Goal: Navigation & Orientation: Find specific page/section

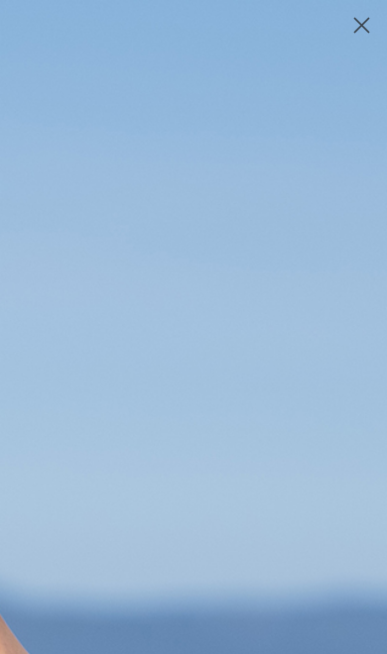
scroll to position [585, 0]
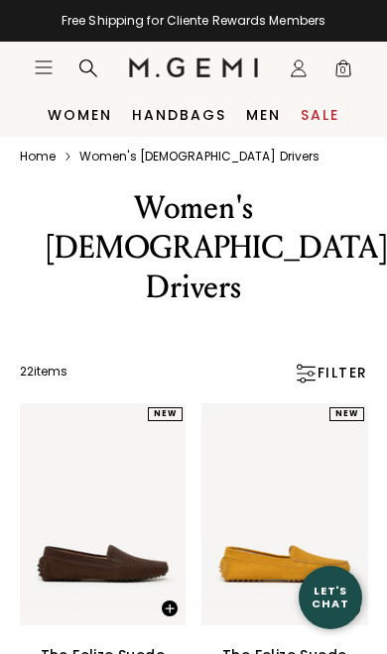
click at [246, 115] on link "Men" at bounding box center [263, 115] width 35 height 16
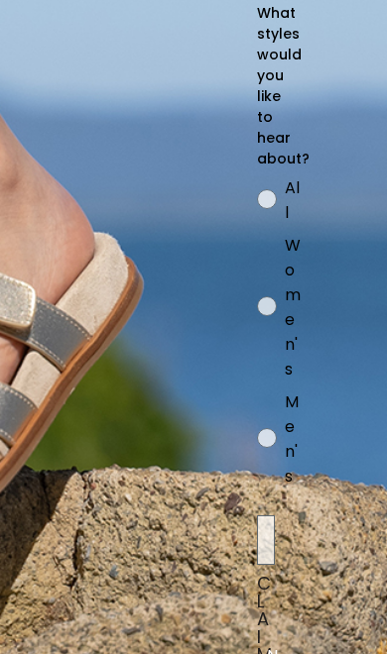
scroll to position [0, 191]
click at [246, 341] on div "Gender Pref All Women's Men's" at bounding box center [37, 339] width 452 height 331
click at [258, 316] on circle "FULLSCREEN Form" at bounding box center [267, 306] width 19 height 19
click at [257, 174] on input "Women's" at bounding box center [256, 173] width 1 height 1
radio input "true"
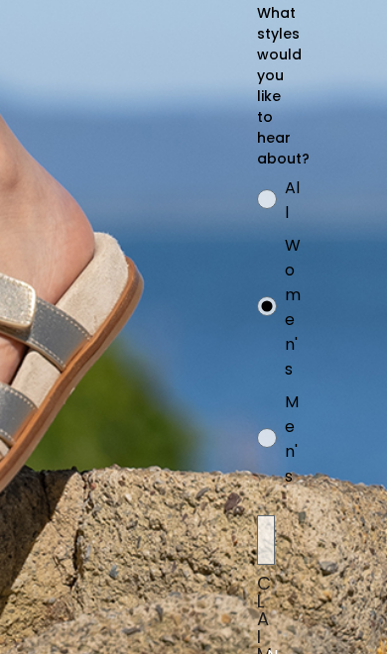
click at [249, 474] on div "Gender Pref All Women's Men's" at bounding box center [37, 339] width 452 height 331
click at [249, 476] on div "Gender Pref All Women's Men's" at bounding box center [37, 339] width 452 height 331
click at [248, 559] on div "FULLSCREEN Form" at bounding box center [37, 535] width 452 height 59
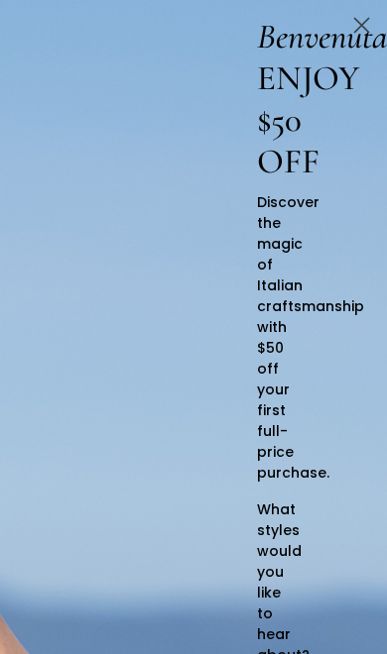
scroll to position [4, 191]
click at [356, 30] on icon "Close dialog" at bounding box center [362, 26] width 14 height 14
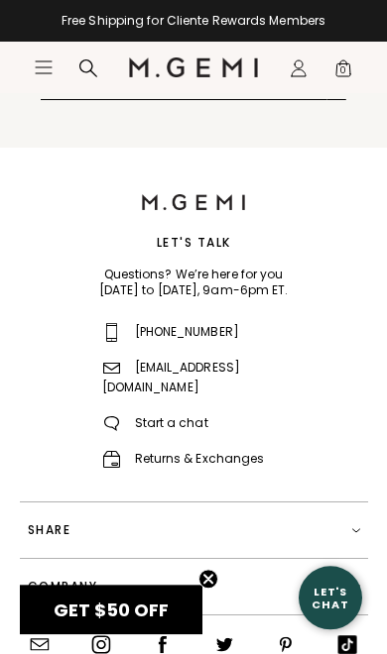
scroll to position [2592, 0]
